Goal: Find contact information: Find contact information

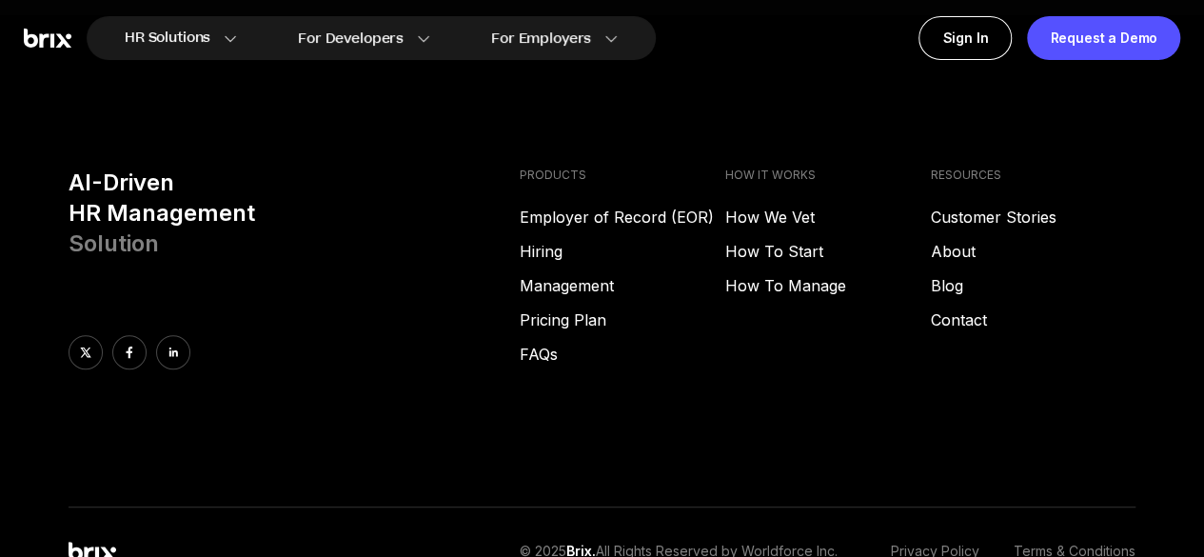
scroll to position [7532, 0]
click at [953, 239] on link "About" at bounding box center [1033, 250] width 206 height 23
click at [979, 308] on link "Contact" at bounding box center [1033, 319] width 206 height 23
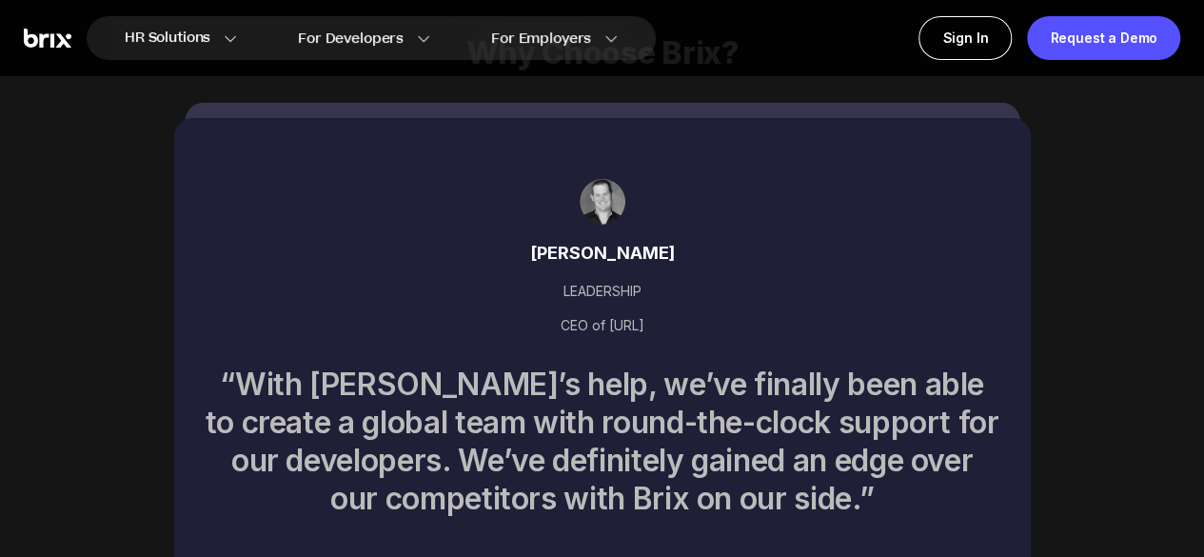
scroll to position [6508, 0]
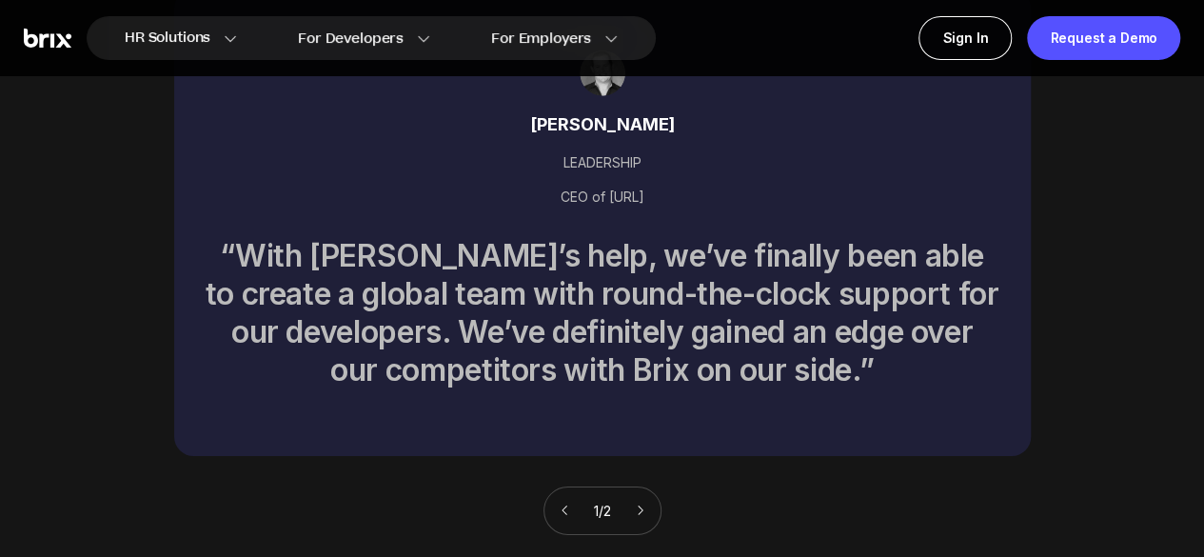
click at [642, 504] on icon at bounding box center [640, 510] width 13 height 13
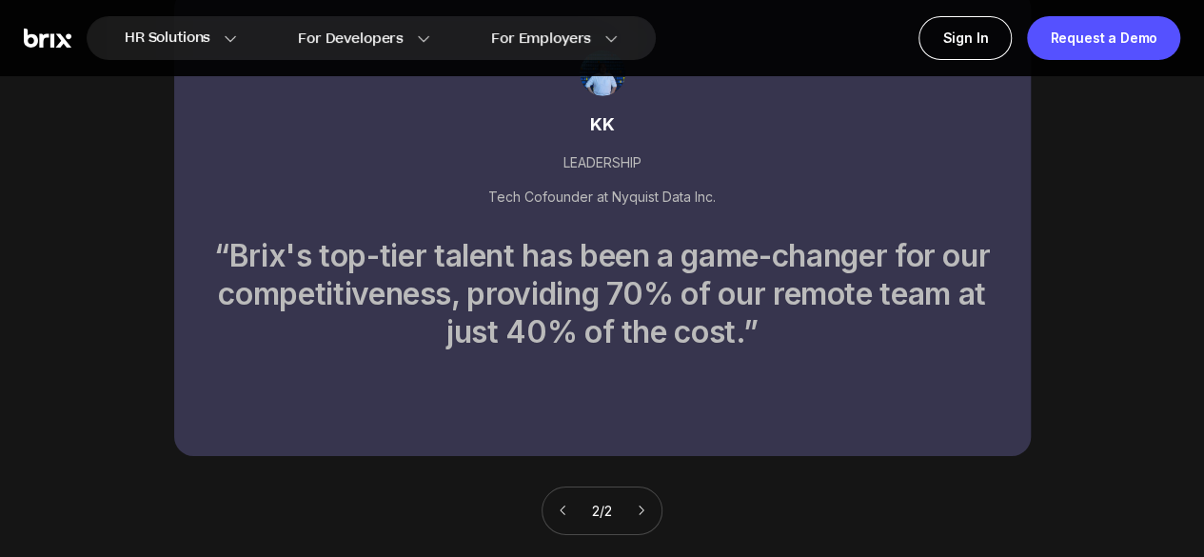
click at [642, 504] on icon at bounding box center [641, 510] width 13 height 13
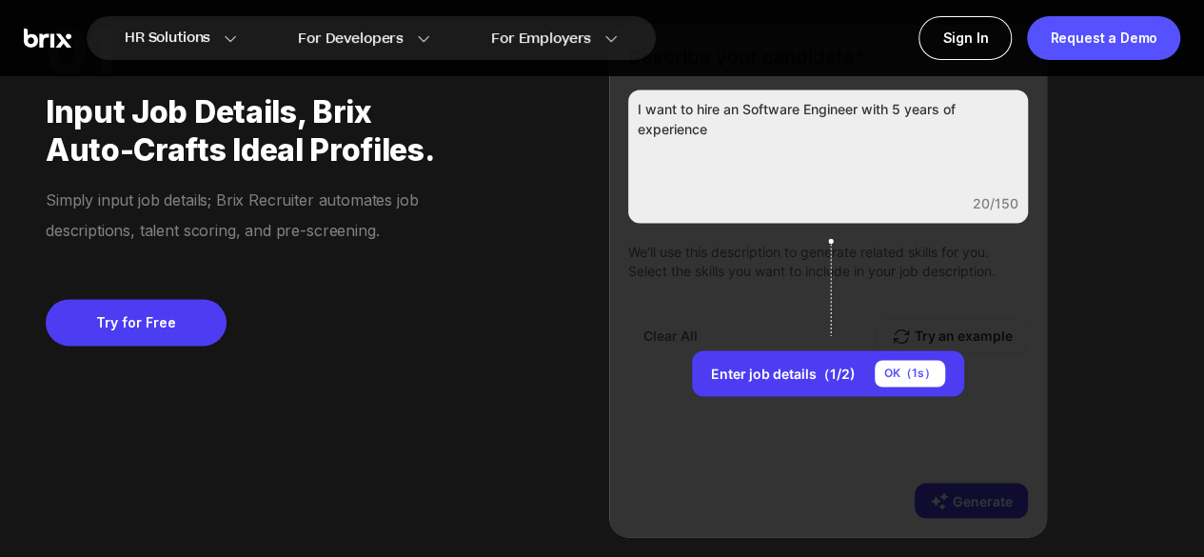
scroll to position [1412, 0]
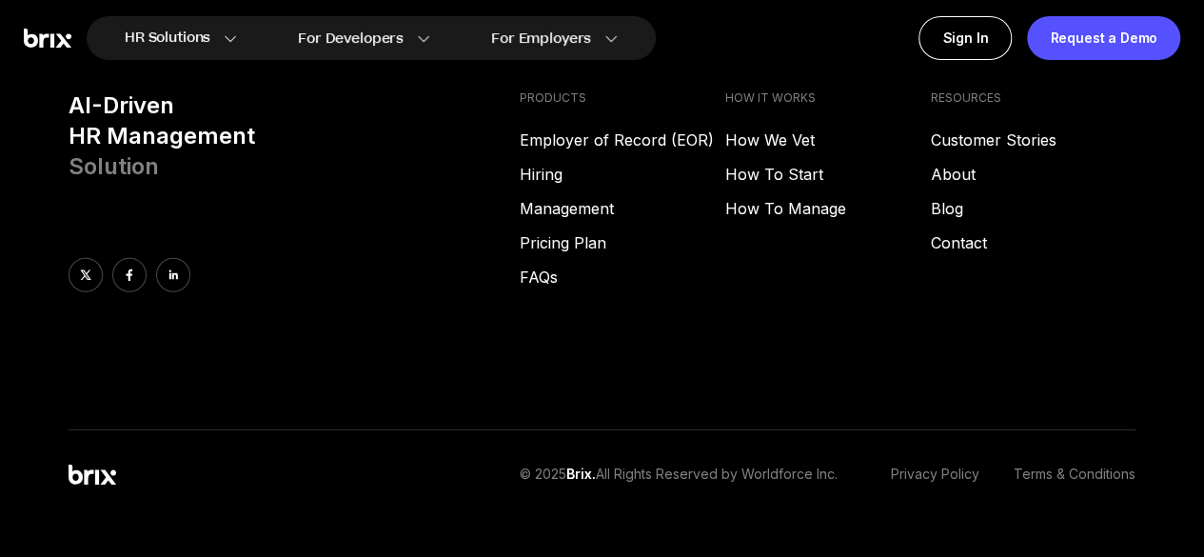
scroll to position [2788, 0]
click at [965, 174] on link "About" at bounding box center [1033, 173] width 206 height 23
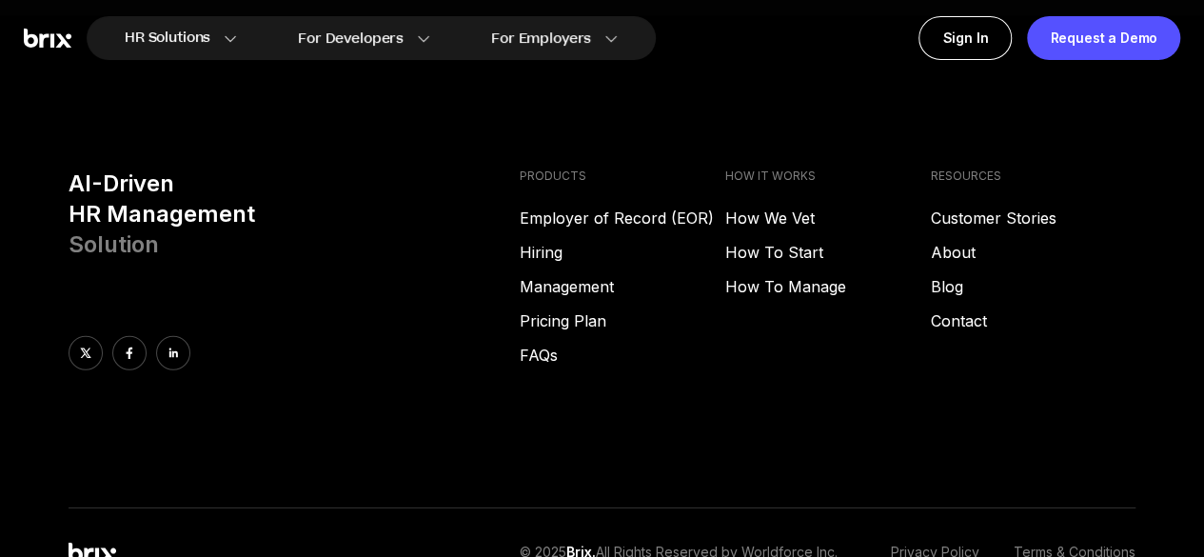
scroll to position [2828, 0]
